Goal: Book appointment/travel/reservation

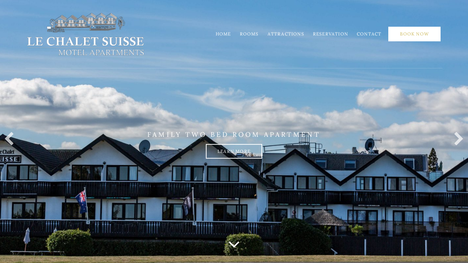
click at [421, 32] on link "Book Now" at bounding box center [414, 34] width 52 height 15
click at [247, 35] on link "Rooms" at bounding box center [249, 33] width 19 height 5
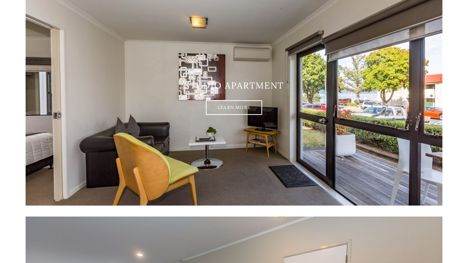
scroll to position [178, 0]
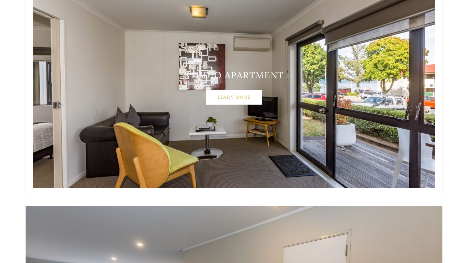
click at [234, 98] on link "Learn More" at bounding box center [234, 97] width 56 height 15
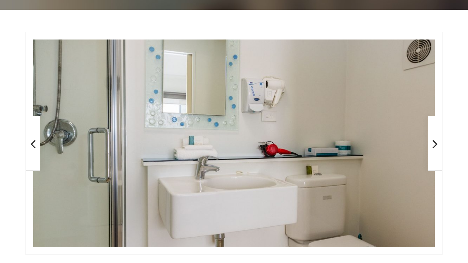
scroll to position [151, 0]
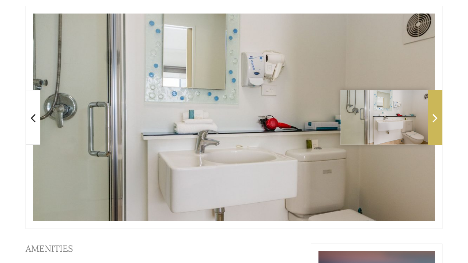
click at [432, 120] on icon at bounding box center [434, 117] width 5 height 15
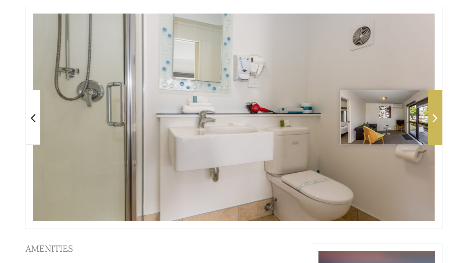
click at [432, 120] on icon at bounding box center [434, 117] width 5 height 15
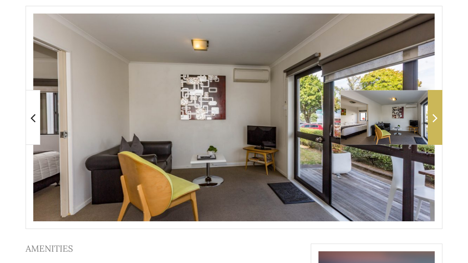
click at [439, 121] on span at bounding box center [435, 117] width 15 height 55
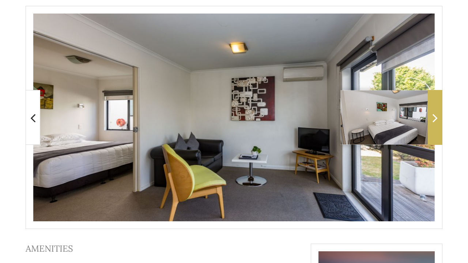
click at [438, 121] on span at bounding box center [435, 117] width 15 height 55
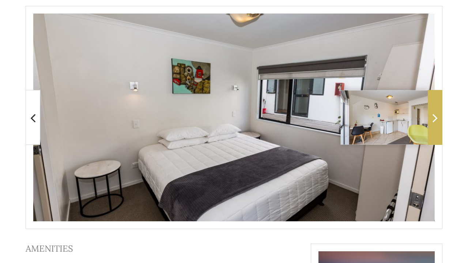
click at [435, 115] on icon at bounding box center [434, 117] width 5 height 15
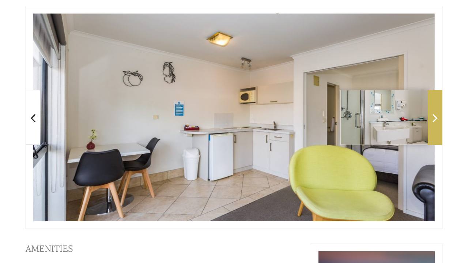
click at [435, 115] on icon at bounding box center [434, 117] width 5 height 15
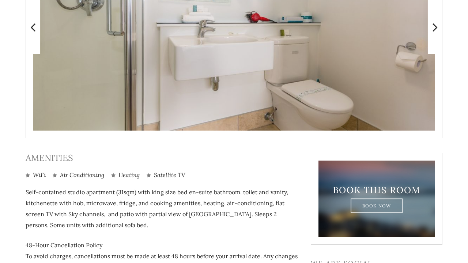
scroll to position [281, 0]
